Goal: Task Accomplishment & Management: Manage account settings

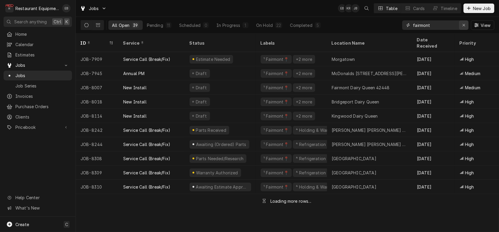
drag, startPoint x: 461, startPoint y: 26, endPoint x: 448, endPoint y: 28, distance: 13.2
click at [462, 27] on icon "Erase input" at bounding box center [463, 25] width 3 height 4
click at [446, 28] on input "Dynamic Content Wrapper" at bounding box center [441, 24] width 56 height 9
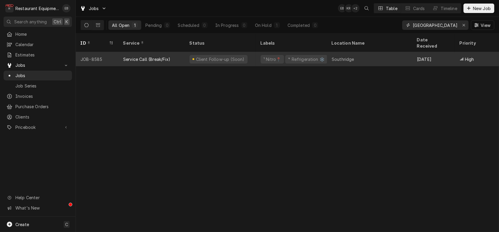
type input "nitro texas road"
click at [367, 54] on div "Southridge" at bounding box center [369, 59] width 85 height 14
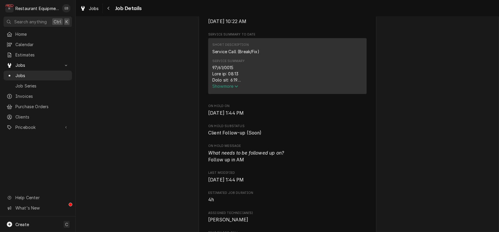
scroll to position [217, 0]
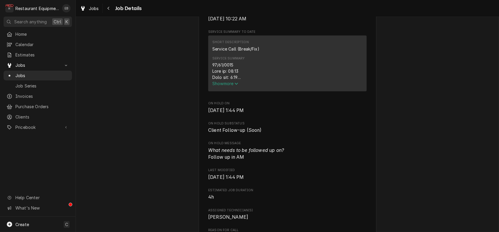
click at [228, 86] on span "Show more" at bounding box center [225, 83] width 26 height 5
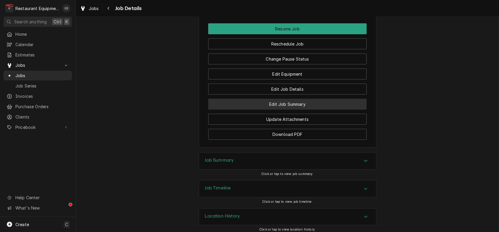
scroll to position [711, 0]
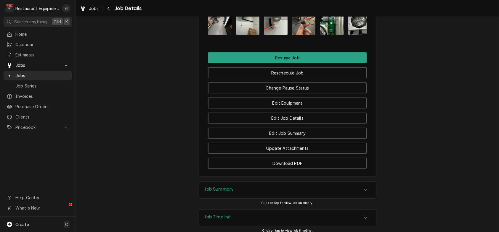
click at [214, 35] on img "Attachments" at bounding box center [219, 19] width 23 height 31
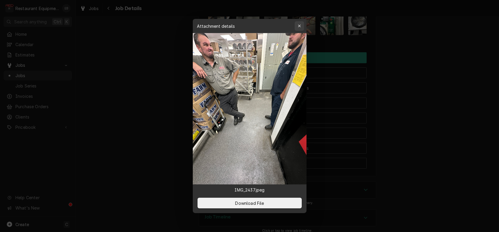
click at [301, 25] on icon "button" at bounding box center [299, 26] width 3 height 3
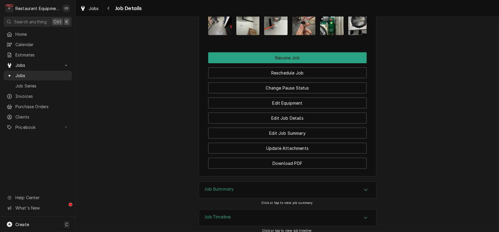
click at [221, 35] on img "Attachments" at bounding box center [219, 19] width 23 height 31
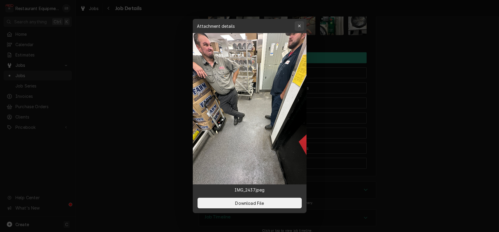
click at [301, 25] on icon "button" at bounding box center [299, 26] width 3 height 3
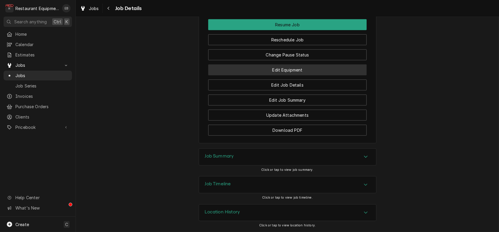
scroll to position [770, 0]
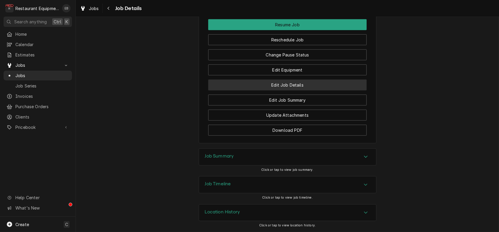
click at [307, 91] on button "Edit Job Details" at bounding box center [287, 85] width 158 height 11
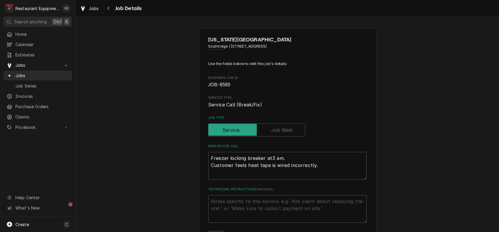
type textarea "x"
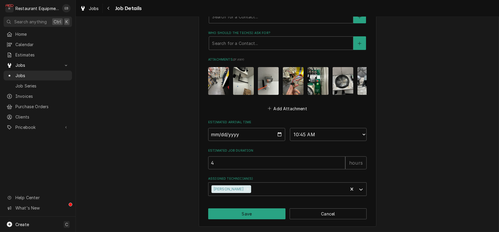
scroll to position [321, 0]
drag, startPoint x: 213, startPoint y: 101, endPoint x: 163, endPoint y: 100, distance: 49.5
click at [110, 7] on icon "Navigate back" at bounding box center [108, 8] width 3 height 4
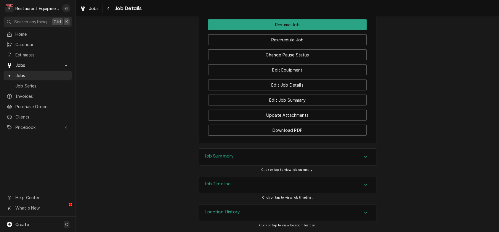
scroll to position [711, 0]
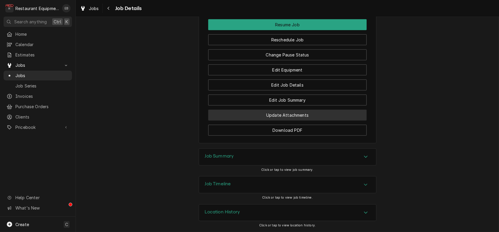
click at [288, 120] on button "Update Attachments" at bounding box center [287, 115] width 158 height 11
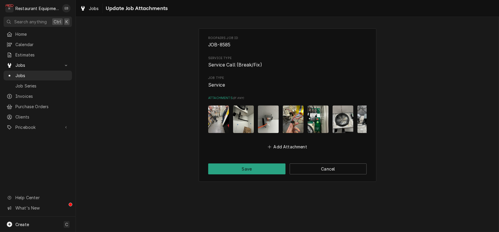
drag, startPoint x: 218, startPoint y: 127, endPoint x: 200, endPoint y: 163, distance: 39.9
click at [200, 165] on div "Roopairs Job ID JOB-8585 Service Type Service Call (Break/Fix) Job Type Service…" at bounding box center [288, 105] width 178 height 154
click at [218, 128] on img "Attachments" at bounding box center [218, 120] width 21 height 28
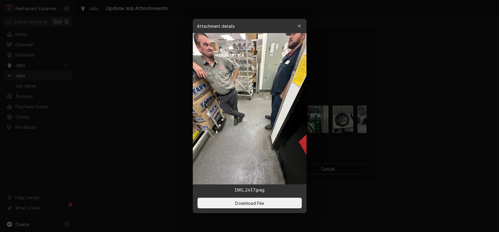
click at [301, 25] on icon "button" at bounding box center [299, 26] width 3 height 3
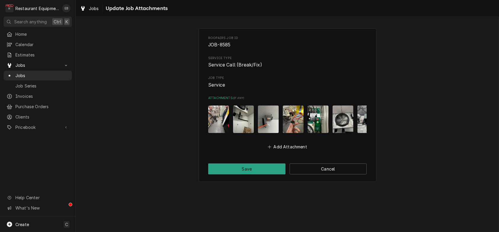
drag, startPoint x: 212, startPoint y: 135, endPoint x: 187, endPoint y: 160, distance: 34.8
click at [174, 167] on div "Roopairs Job ID JOB-8585 Service Type Service Call (Break/Fix) Job Type Service…" at bounding box center [287, 105] width 423 height 164
click at [317, 175] on button "Cancel" at bounding box center [328, 169] width 77 height 11
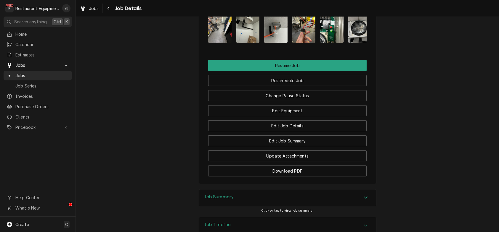
scroll to position [572, 0]
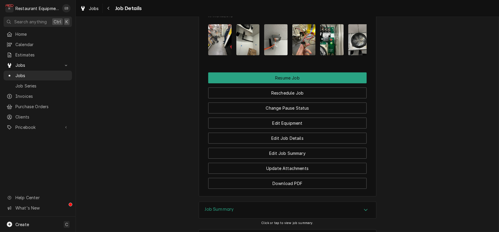
click at [216, 55] on img "Attachments" at bounding box center [219, 39] width 23 height 31
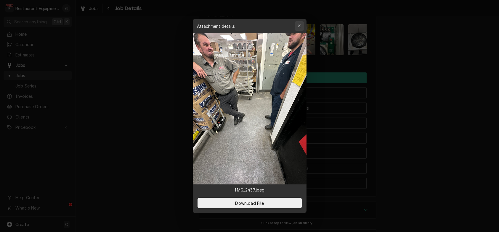
click at [301, 24] on icon "button" at bounding box center [299, 26] width 3 height 4
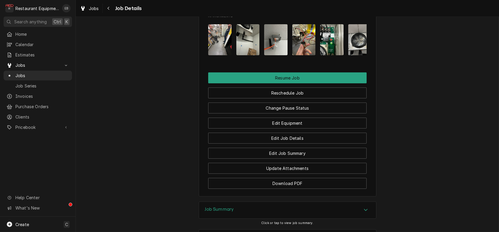
click at [251, 55] on img "Attachments" at bounding box center [247, 39] width 23 height 31
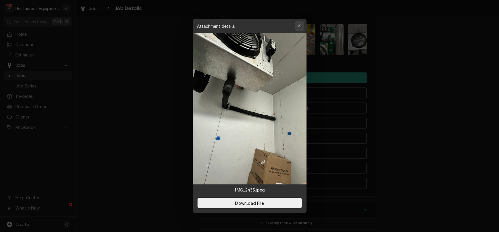
click at [300, 24] on icon "button" at bounding box center [299, 26] width 3 height 4
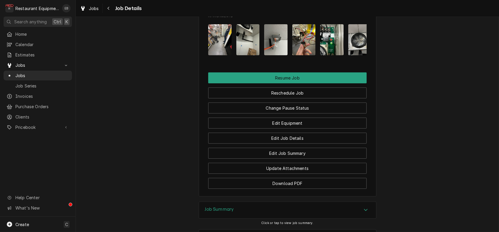
click at [275, 55] on img "Attachments" at bounding box center [275, 39] width 23 height 31
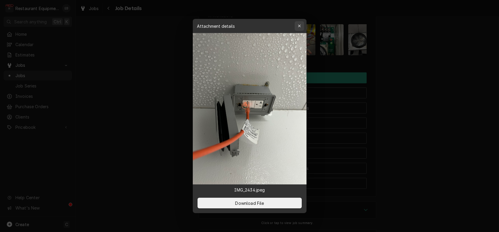
click at [304, 21] on button "button" at bounding box center [299, 25] width 9 height 9
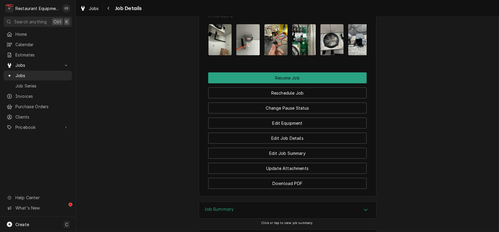
scroll to position [0, 0]
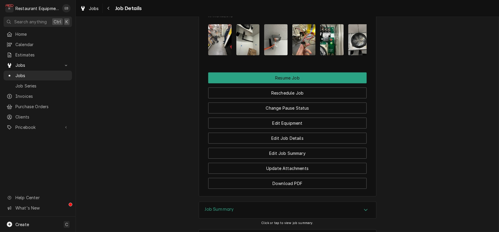
click at [212, 55] on img "Attachments" at bounding box center [219, 39] width 23 height 31
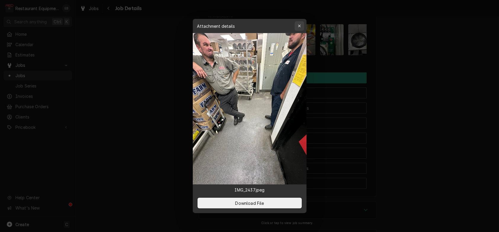
click at [302, 23] on div "button" at bounding box center [299, 26] width 6 height 6
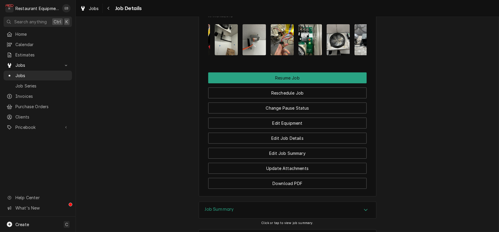
scroll to position [0, 40]
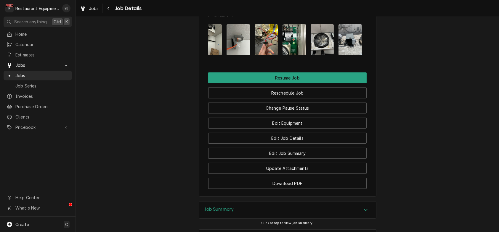
click at [276, 55] on img "Attachments" at bounding box center [266, 39] width 23 height 31
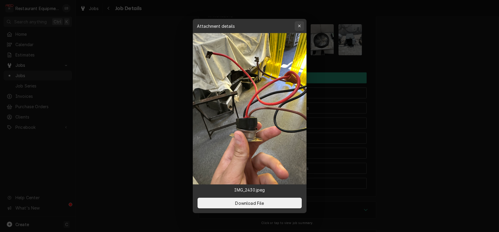
click at [301, 23] on div "button" at bounding box center [299, 26] width 6 height 6
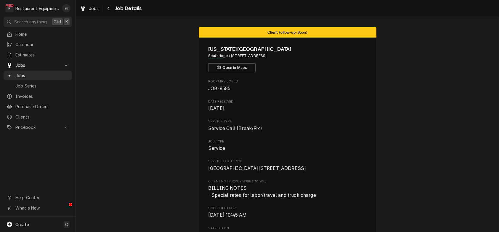
scroll to position [0, 0]
click at [112, 11] on div "Navigate back" at bounding box center [109, 8] width 6 height 6
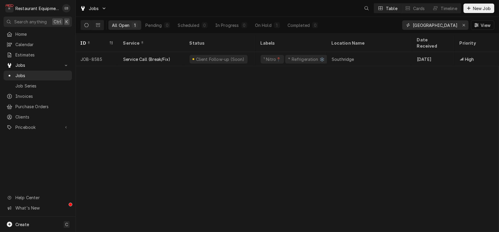
click at [446, 30] on input "nitro texas road" at bounding box center [435, 24] width 44 height 9
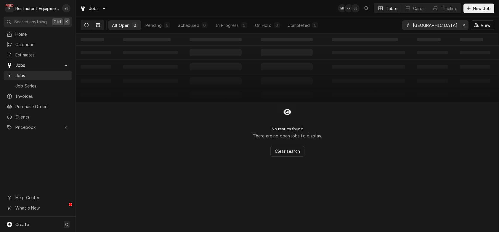
click at [103, 29] on button "Dynamic Content Wrapper" at bounding box center [97, 24] width 11 height 9
drag, startPoint x: 442, startPoint y: 27, endPoint x: 418, endPoint y: 38, distance: 26.1
click at [418, 38] on div "Jobs EB KR JB Table Cards Timeline New Job All Closed 0 Finalized 0 Cancelled 0…" at bounding box center [287, 116] width 423 height 232
drag, startPoint x: 441, startPoint y: 25, endPoint x: 418, endPoint y: 38, distance: 26.8
click at [418, 38] on div "Jobs EB KR JB Table Cards Timeline New Job All Closed 0 Finalized 0 Cancelled 0…" at bounding box center [287, 116] width 423 height 232
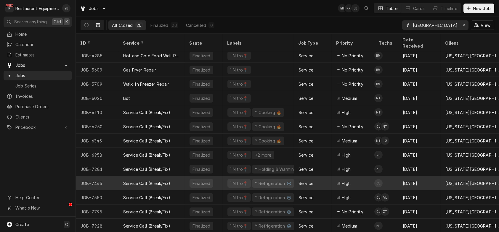
scroll to position [103, 0]
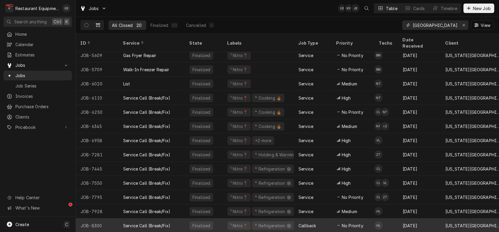
type input "nitro texas roadhouse"
click at [389, 222] on td "HL" at bounding box center [386, 226] width 24 height 14
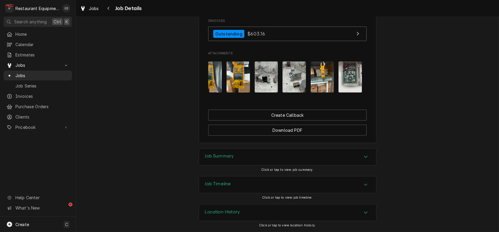
scroll to position [0, 218]
click at [272, 93] on img "Attachments" at bounding box center [266, 77] width 23 height 31
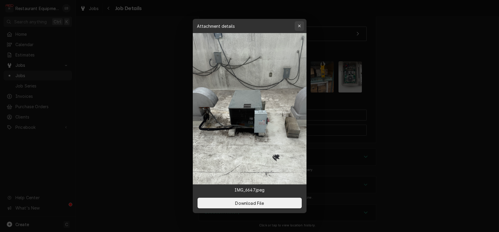
click at [301, 24] on icon "button" at bounding box center [299, 26] width 3 height 4
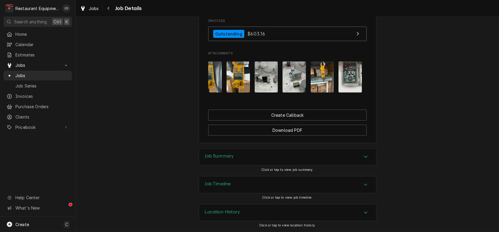
scroll to position [703, 0]
click at [365, 149] on div "Job Summary" at bounding box center [287, 157] width 177 height 17
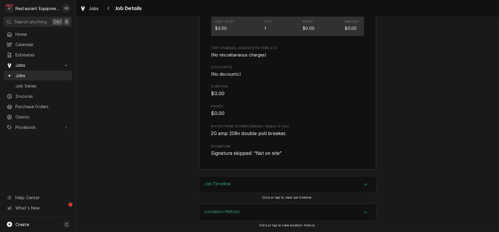
scroll to position [1579, 0]
click at [367, 182] on div "Accordion Header" at bounding box center [365, 185] width 9 height 7
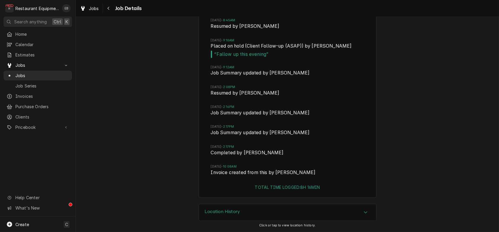
scroll to position [1951, 0]
click at [112, 7] on div "Navigate back" at bounding box center [109, 8] width 6 height 6
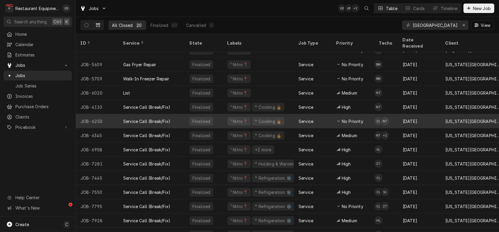
scroll to position [103, 0]
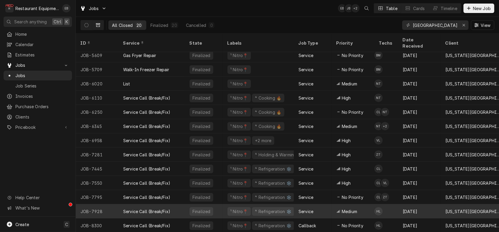
click at [366, 206] on div "Medium" at bounding box center [353, 212] width 43 height 14
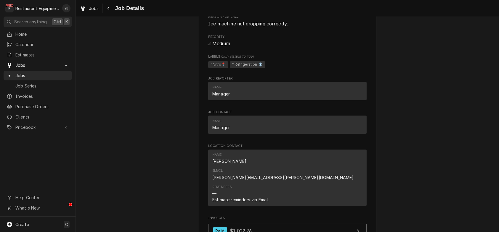
scroll to position [316, 0]
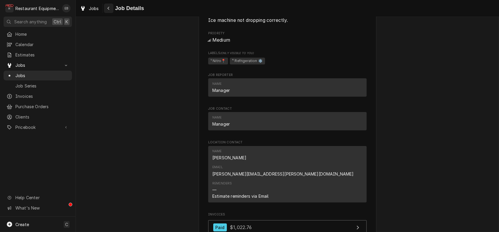
click at [112, 11] on div "Navigate back" at bounding box center [109, 8] width 6 height 6
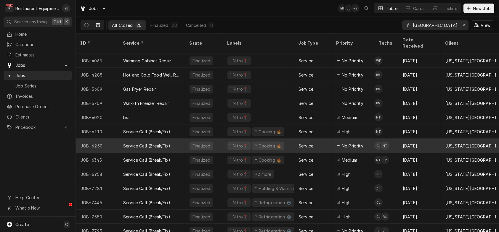
scroll to position [103, 0]
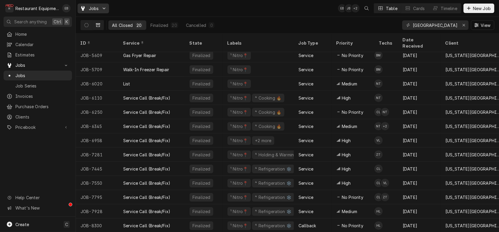
click at [106, 10] on icon "Dynamic Content Wrapper" at bounding box center [103, 9] width 3 height 4
click at [112, 12] on html "R Restaurant Equipment Diagnostics EB Search anything Ctrl K Home Calendar Esti…" at bounding box center [249, 116] width 499 height 232
click at [100, 25] on icon "Dynamic Content Wrapper" at bounding box center [98, 25] width 4 height 4
click at [89, 27] on icon "Dynamic Content Wrapper" at bounding box center [86, 25] width 4 height 4
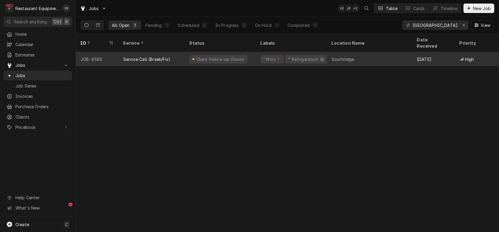
click at [367, 57] on div "Southridge" at bounding box center [369, 59] width 85 height 14
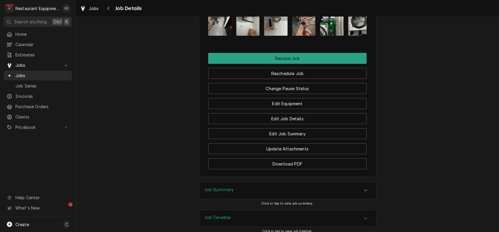
scroll to position [592, 0]
